Goal: Task Accomplishment & Management: Use online tool/utility

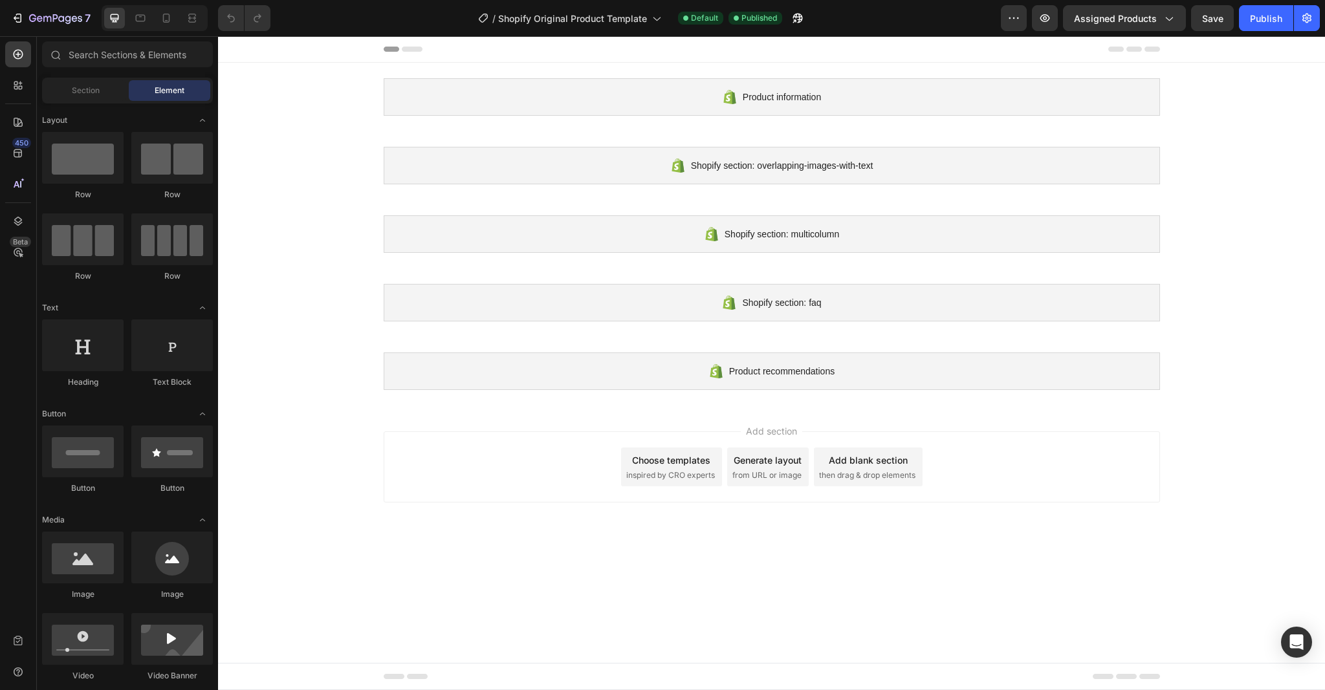
click at [695, 475] on span "inspired by CRO experts" at bounding box center [670, 476] width 89 height 12
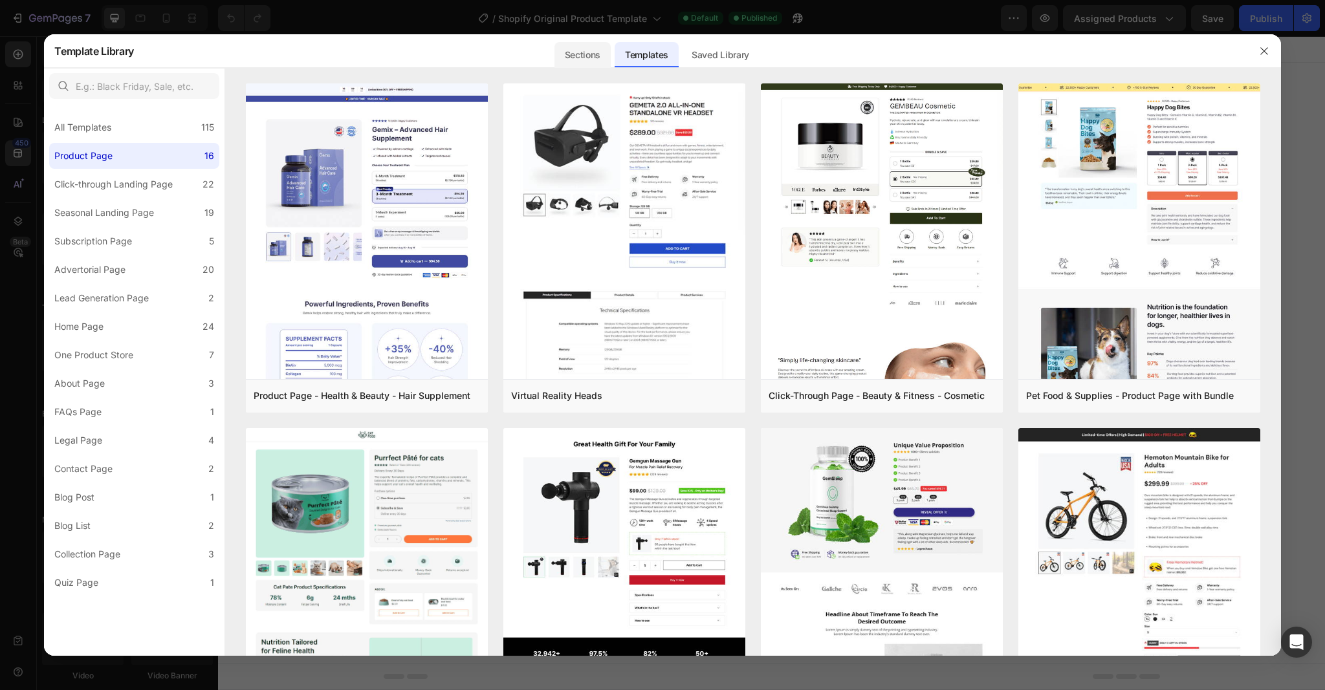
click at [603, 61] on div "Sections" at bounding box center [582, 55] width 56 height 26
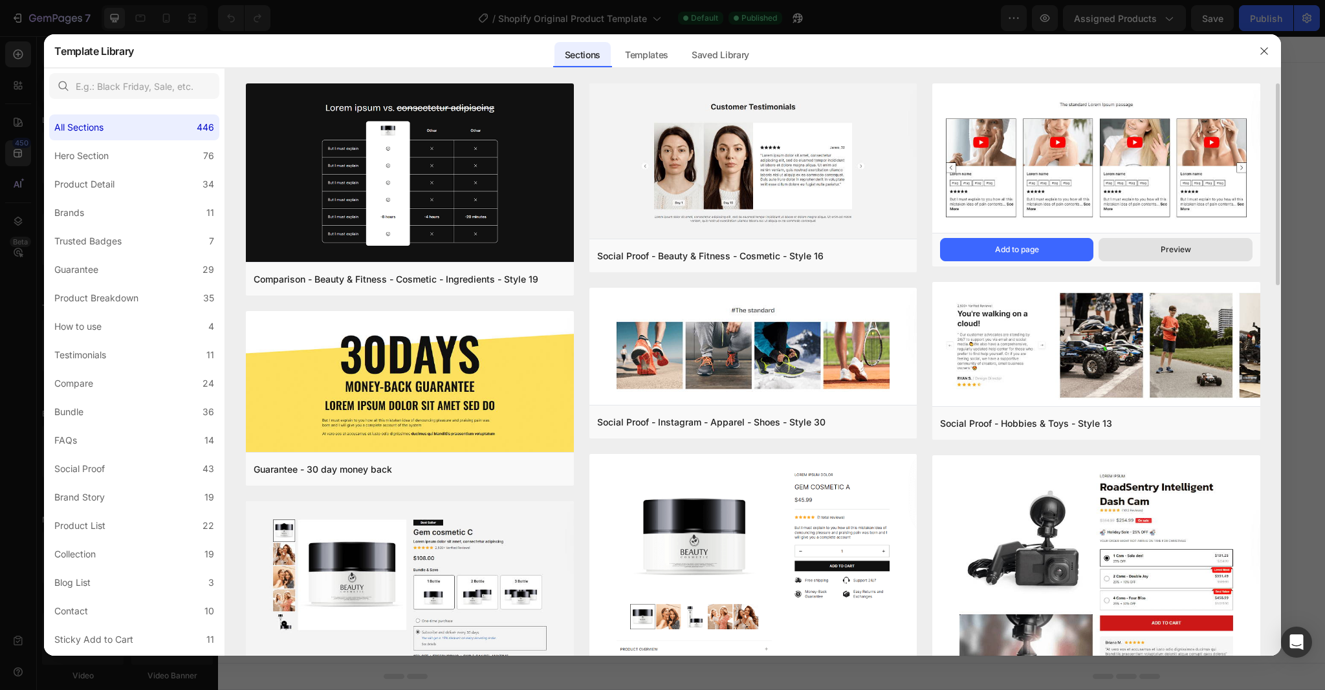
click at [1129, 248] on button "Preview" at bounding box center [1174, 249] width 153 height 23
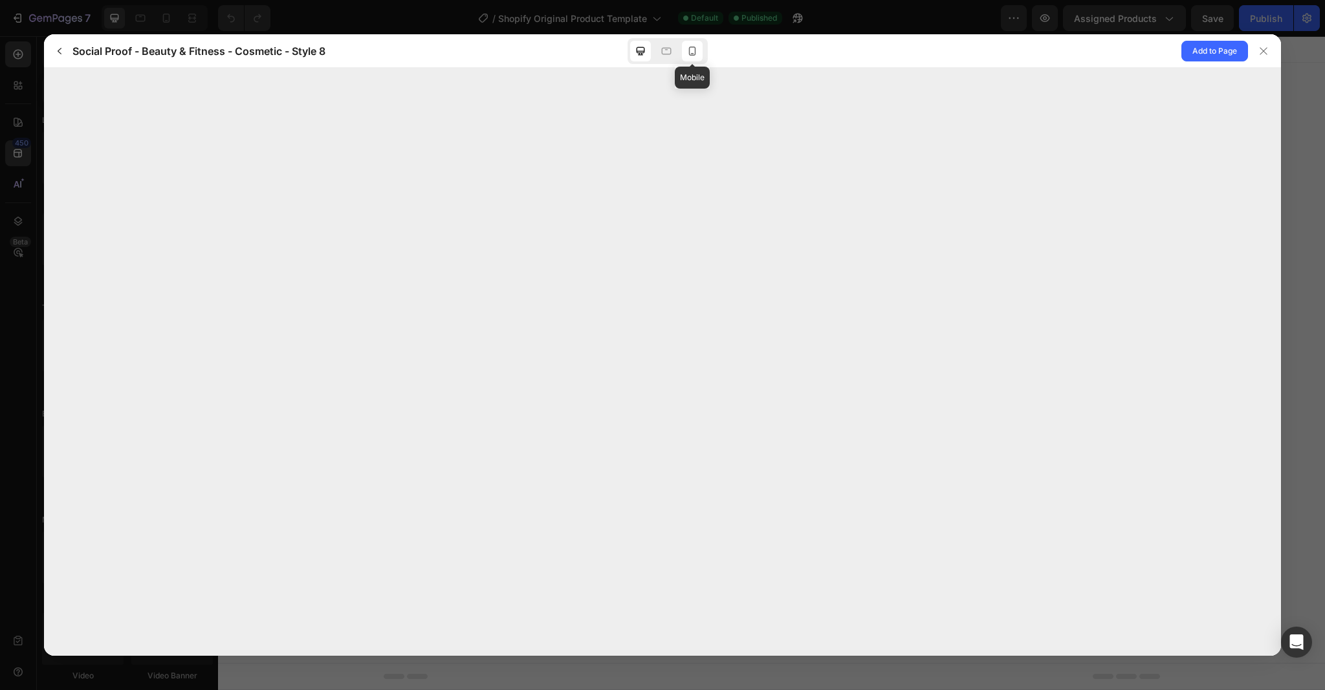
click at [700, 52] on div at bounding box center [692, 51] width 21 height 21
click at [664, 53] on icon at bounding box center [666, 51] width 13 height 13
click at [1261, 48] on icon at bounding box center [1263, 51] width 10 height 10
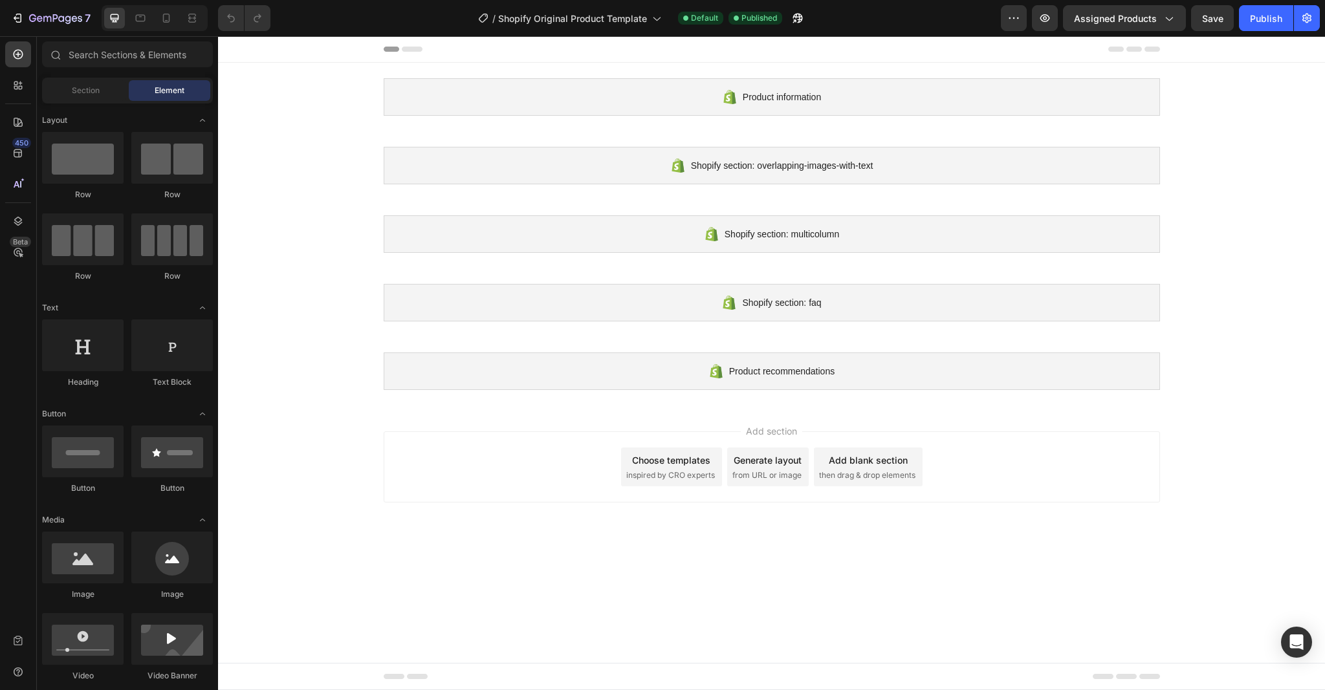
click at [680, 466] on div "Choose templates inspired by CRO experts" at bounding box center [671, 467] width 101 height 39
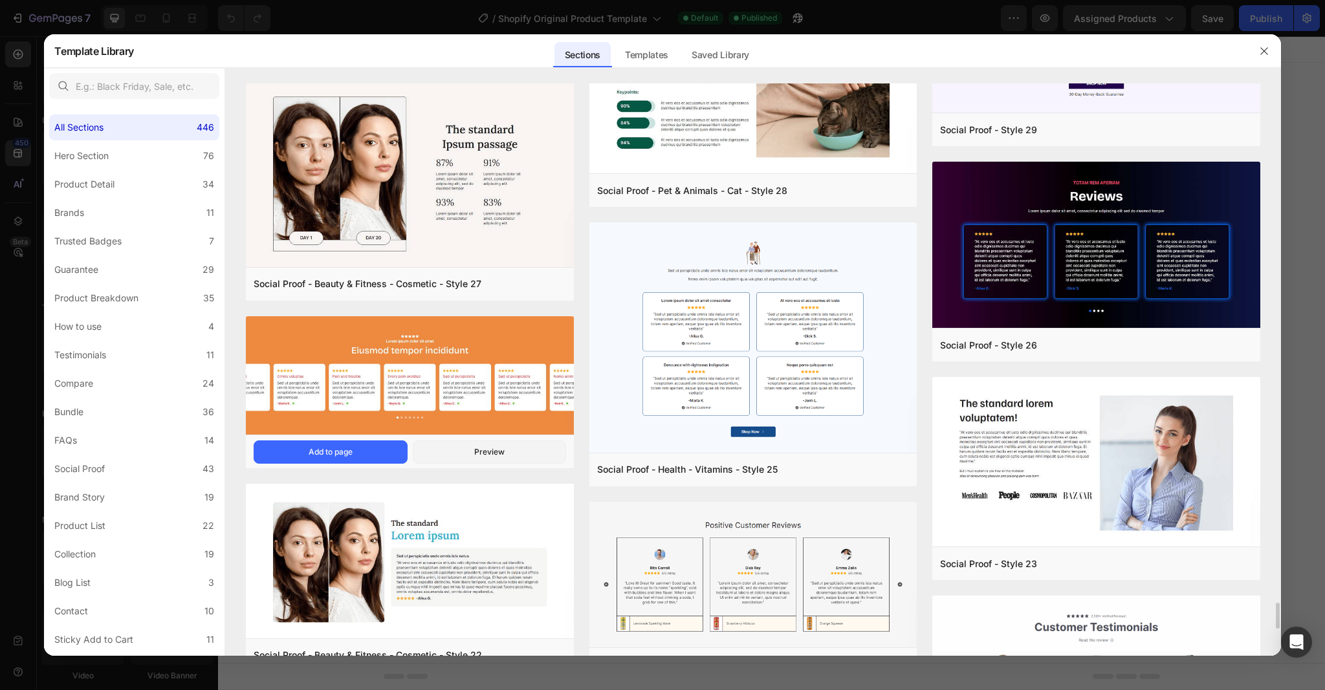
scroll to position [11203, 0]
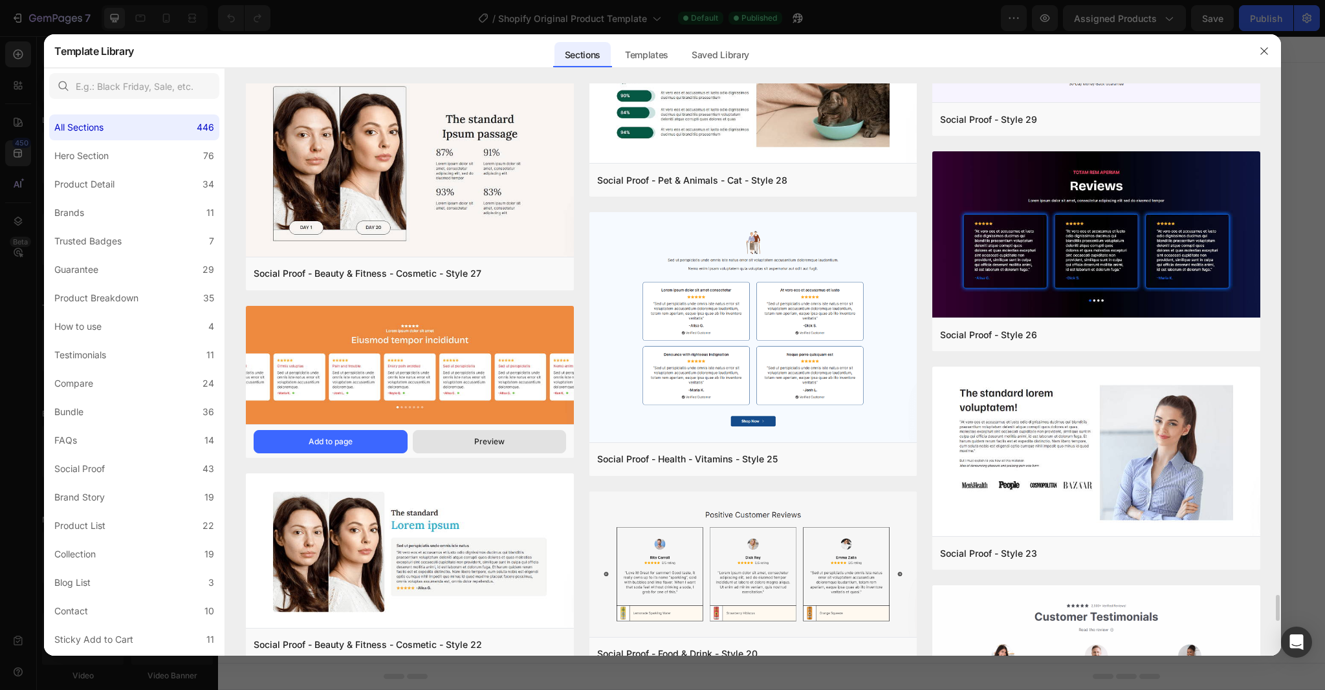
click at [453, 433] on button "Preview" at bounding box center [489, 441] width 153 height 23
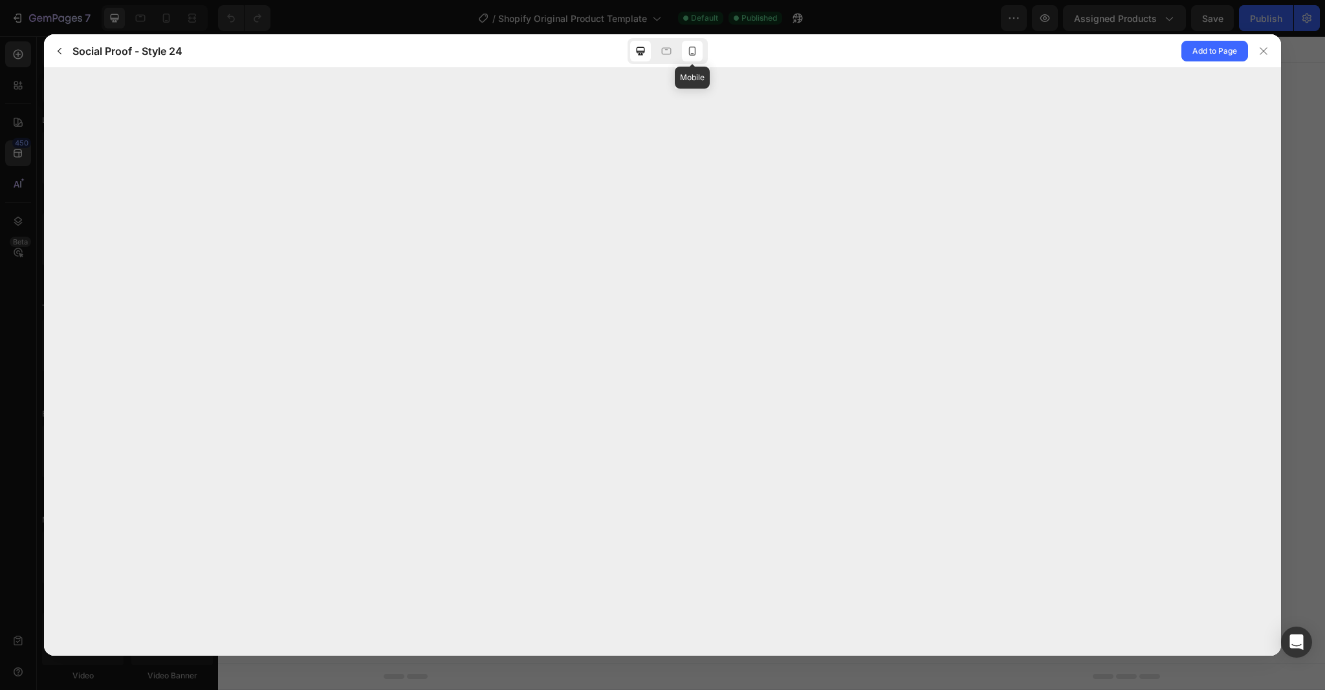
click at [693, 54] on icon at bounding box center [692, 51] width 13 height 13
drag, startPoint x: 1262, startPoint y: 54, endPoint x: 952, endPoint y: 280, distance: 383.4
click at [1261, 54] on icon at bounding box center [1263, 51] width 10 height 10
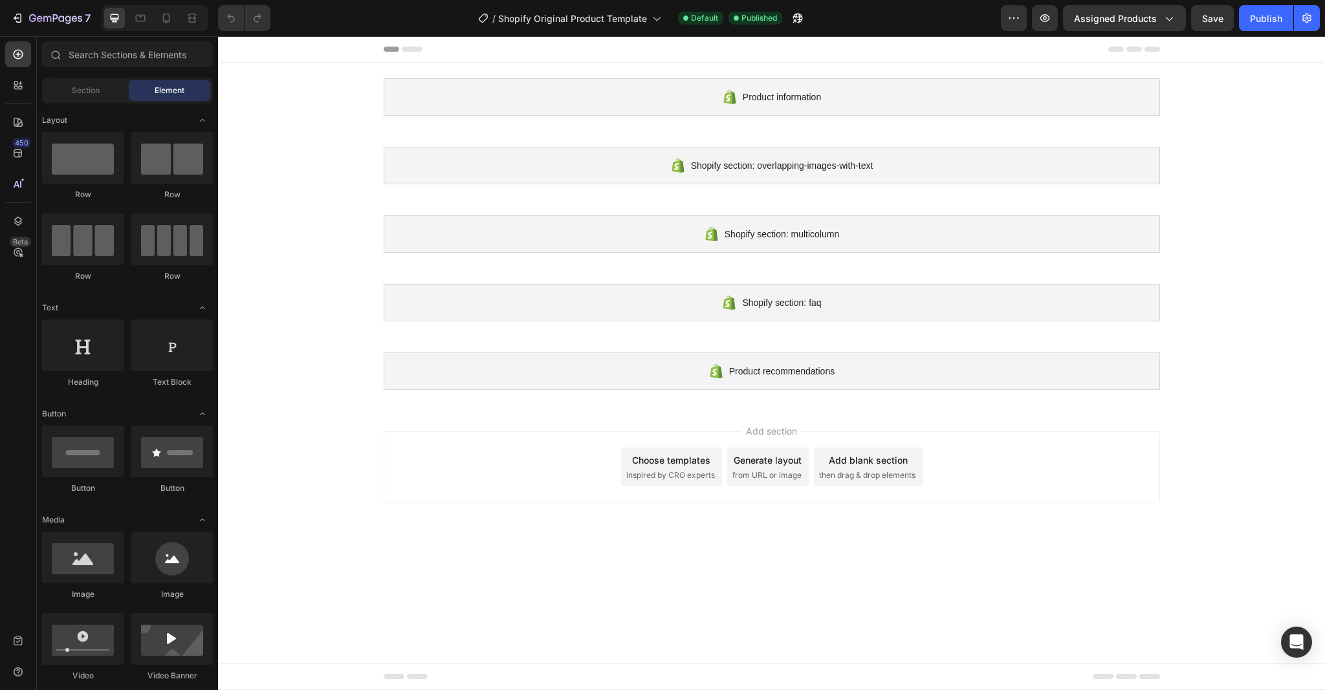
click at [662, 468] on div "Choose templates inspired by CRO experts" at bounding box center [671, 467] width 101 height 39
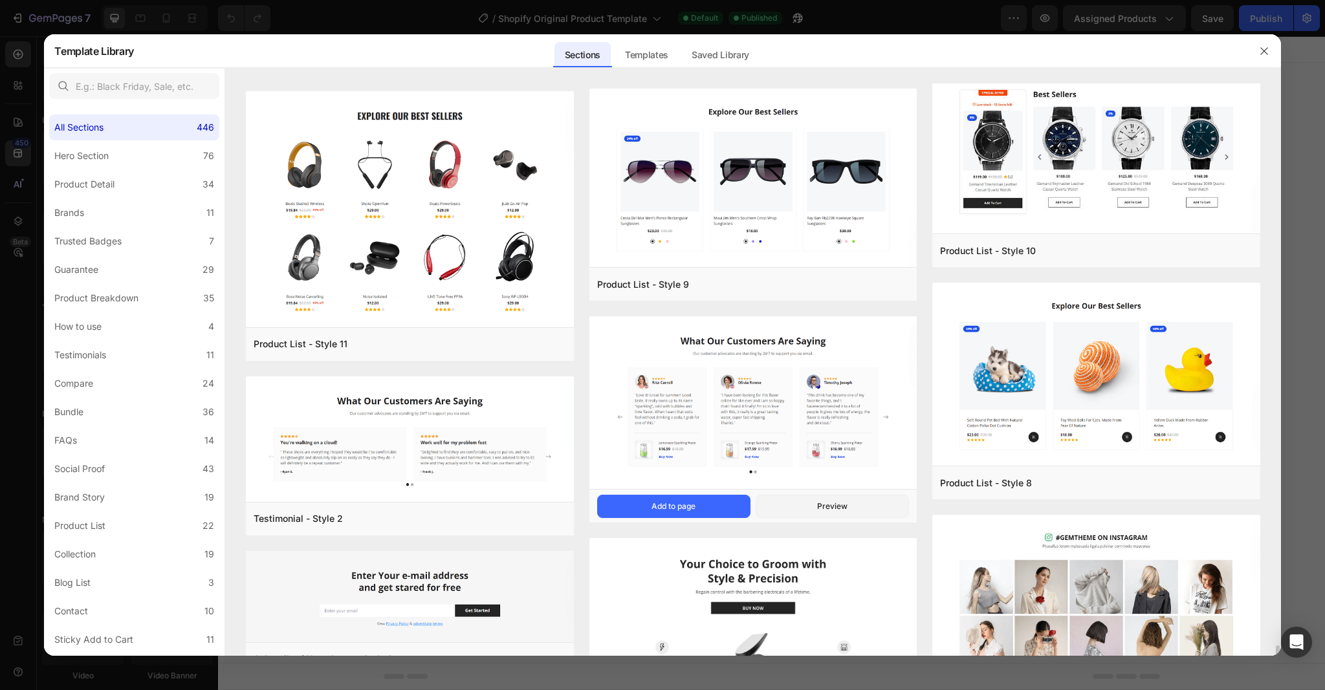
scroll to position [31729, 0]
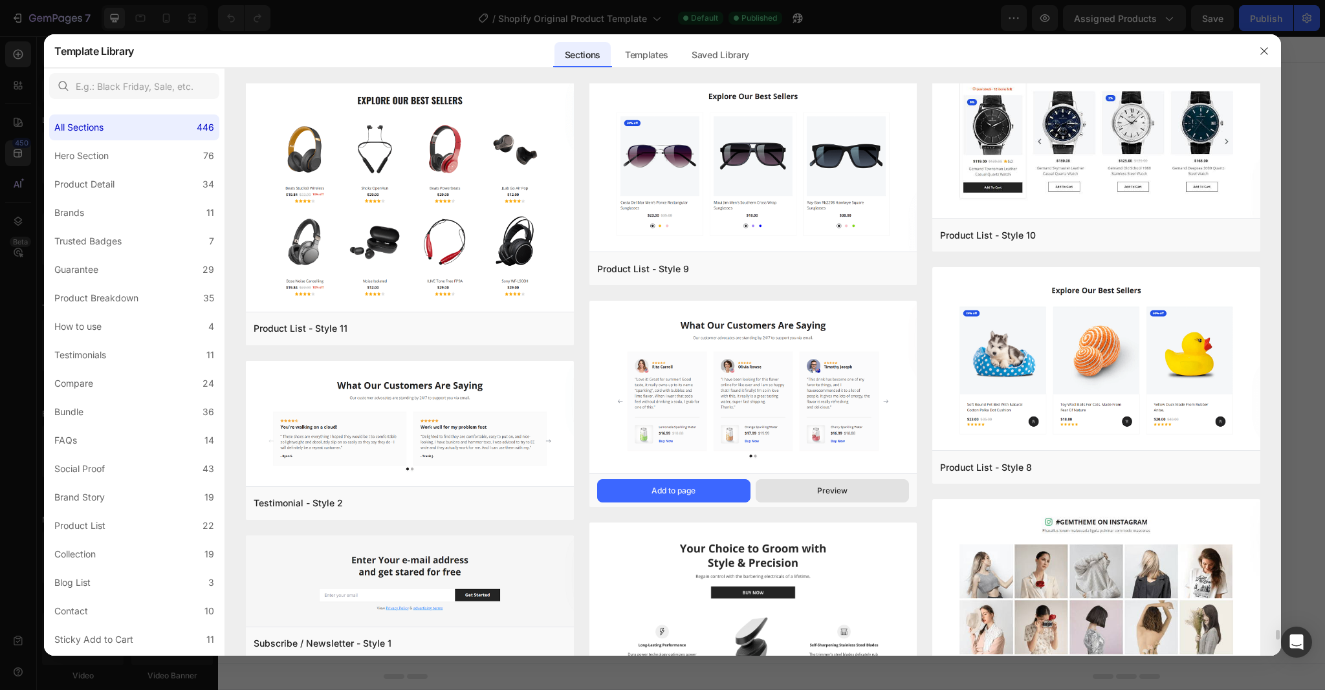
click at [834, 490] on div "Preview" at bounding box center [832, 491] width 30 height 12
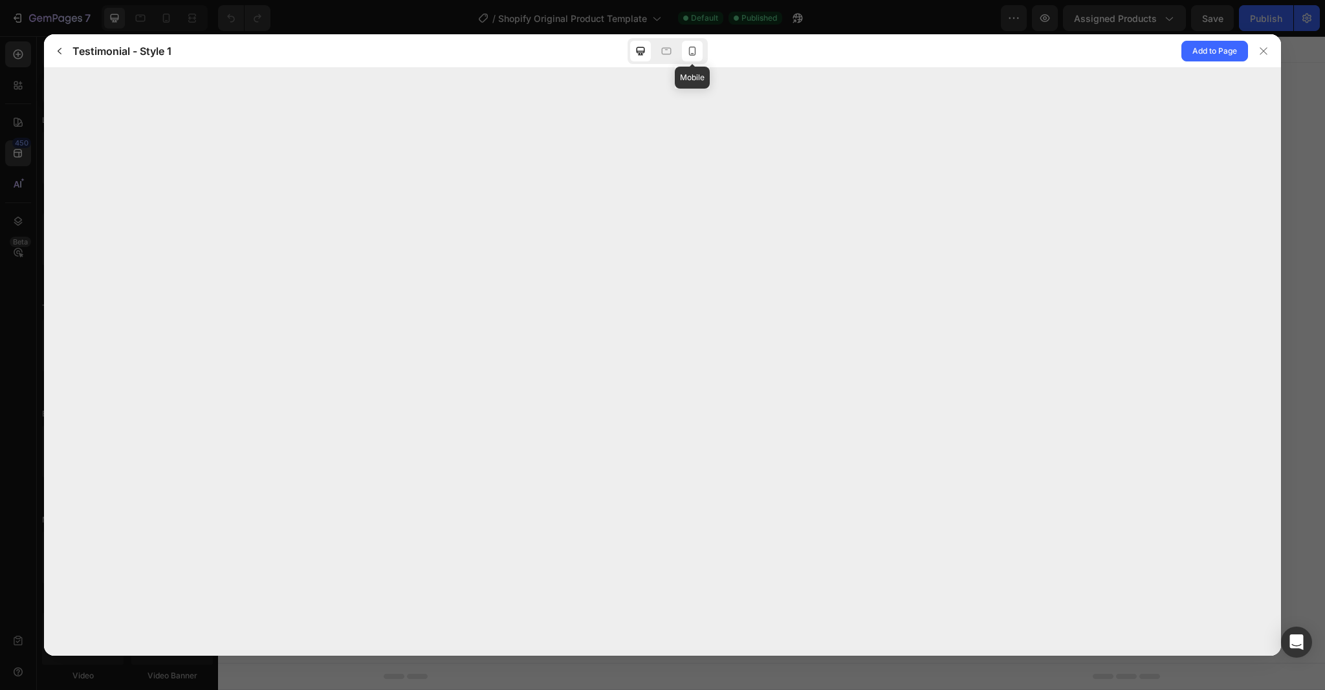
click at [690, 56] on icon at bounding box center [692, 51] width 13 height 13
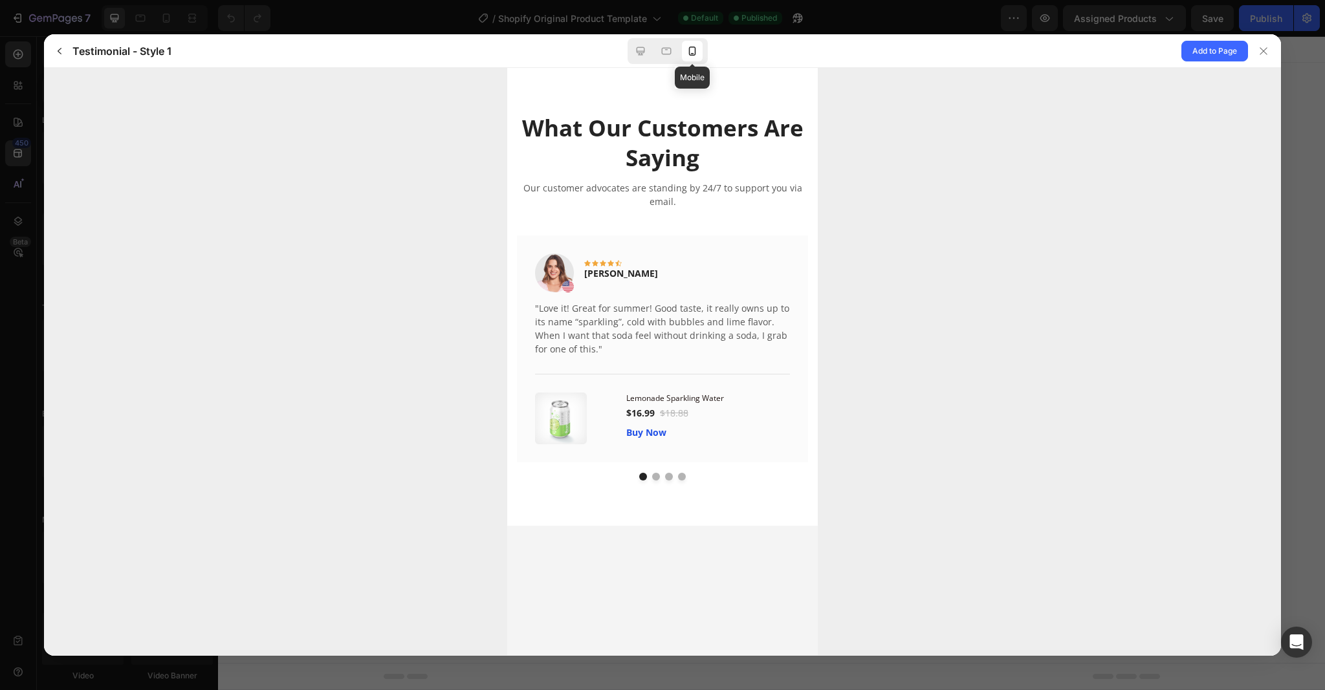
scroll to position [0, 0]
click at [1268, 49] on div at bounding box center [1263, 51] width 21 height 21
